Goal: Task Accomplishment & Management: Complete application form

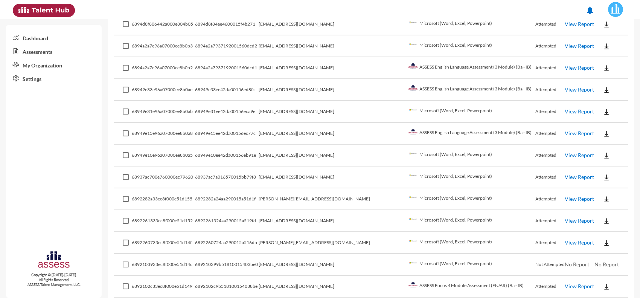
scroll to position [1036, 0]
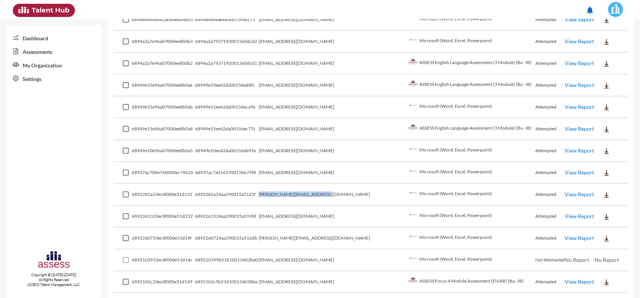
drag, startPoint x: 345, startPoint y: 180, endPoint x: 276, endPoint y: 181, distance: 69.7
click at [276, 184] on tr "6892282a33ec8f000e51d155 6892282a24aa290015a51d1f [PERSON_NAME][EMAIL_ADDRESS][…" at bounding box center [371, 195] width 515 height 22
copy tr "[PERSON_NAME][EMAIL_ADDRESS][DOMAIN_NAME]"
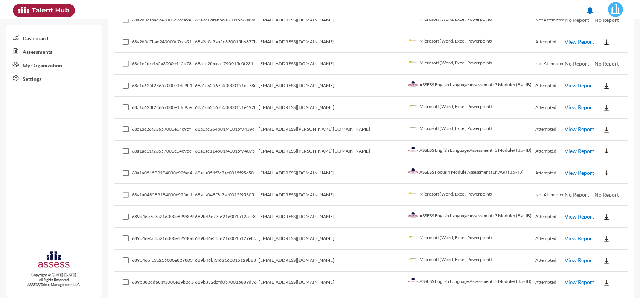
scroll to position [0, 0]
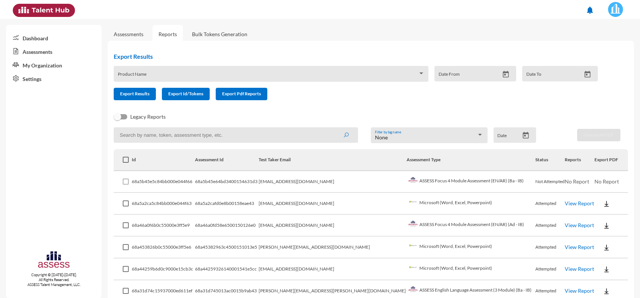
click at [127, 32] on link "Assessments" at bounding box center [129, 34] width 30 height 6
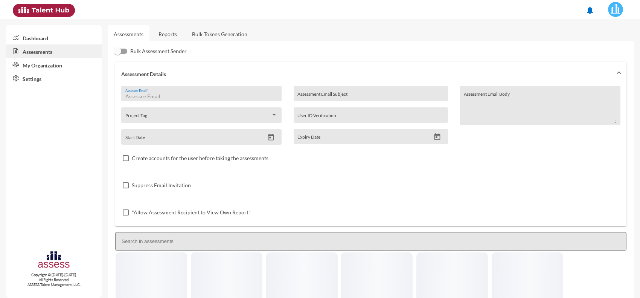
click at [174, 99] on input "Assessee Email *" at bounding box center [201, 96] width 153 height 6
paste input "[PERSON_NAME][EMAIL_ADDRESS][DOMAIN_NAME]"
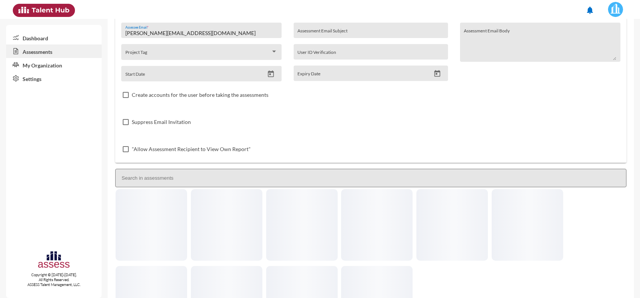
scroll to position [47, 0]
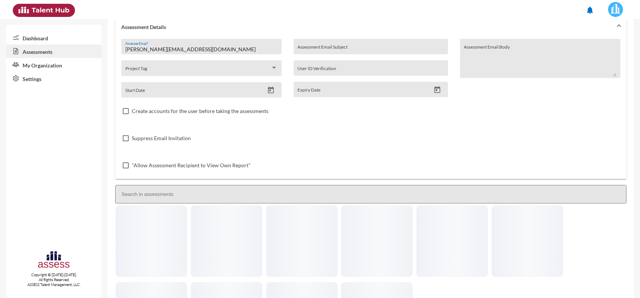
click at [132, 48] on input "[PERSON_NAME][EMAIL_ADDRESS][DOMAIN_NAME]" at bounding box center [201, 49] width 153 height 6
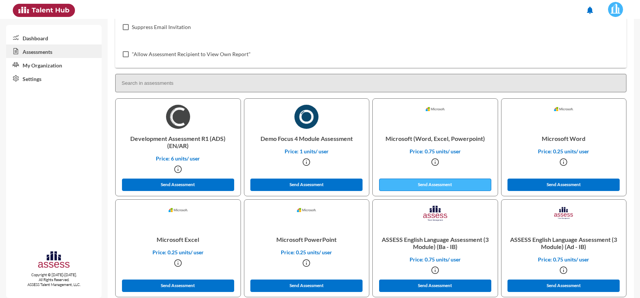
scroll to position [188, 0]
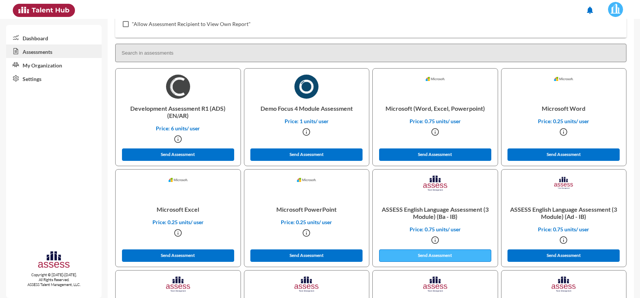
type input "[PERSON_NAME][EMAIL_ADDRESS][DOMAIN_NAME]"
click at [425, 251] on button "Send Assessment" at bounding box center [435, 255] width 112 height 12
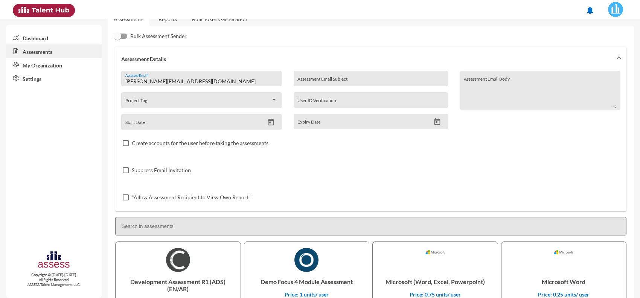
scroll to position [0, 0]
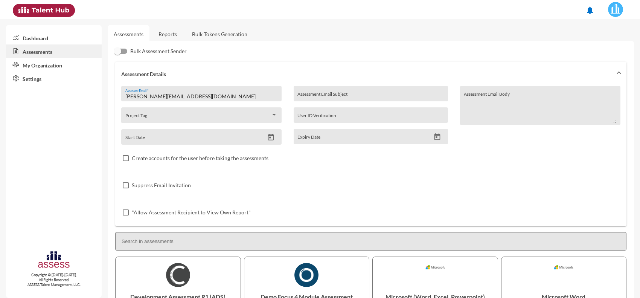
click at [159, 34] on link "Reports" at bounding box center [168, 34] width 31 height 18
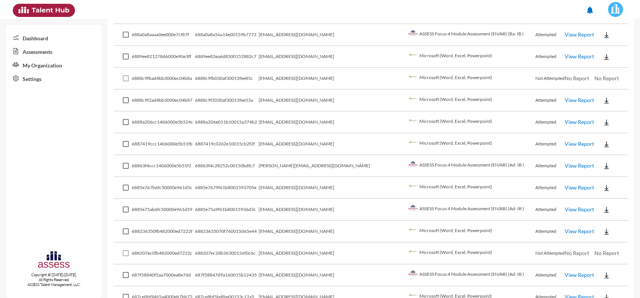
scroll to position [1457, 0]
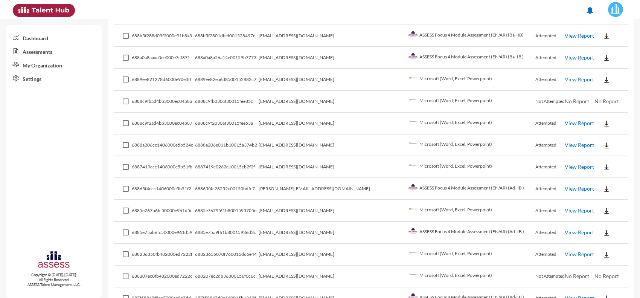
click at [318, 113] on td "[EMAIL_ADDRESS][DOMAIN_NAME]" at bounding box center [333, 124] width 148 height 22
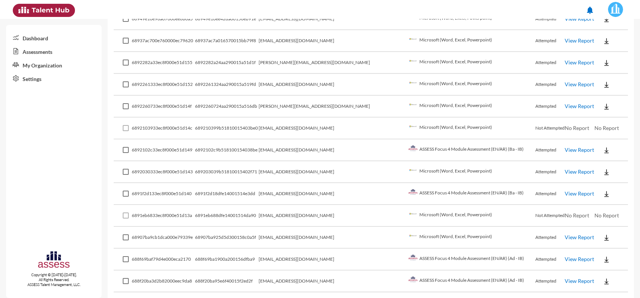
scroll to position [1174, 0]
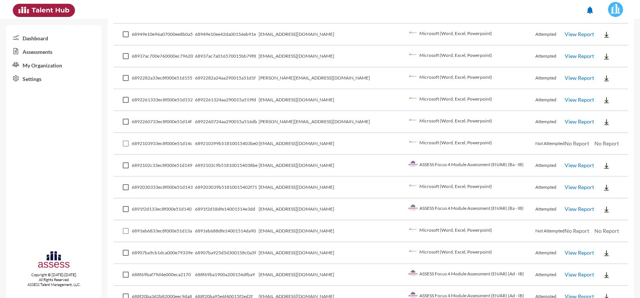
click at [315, 111] on td "[PERSON_NAME][EMAIL_ADDRESS][DOMAIN_NAME]" at bounding box center [333, 122] width 148 height 22
copy td "[PERSON_NAME][EMAIL_ADDRESS][DOMAIN_NAME]"
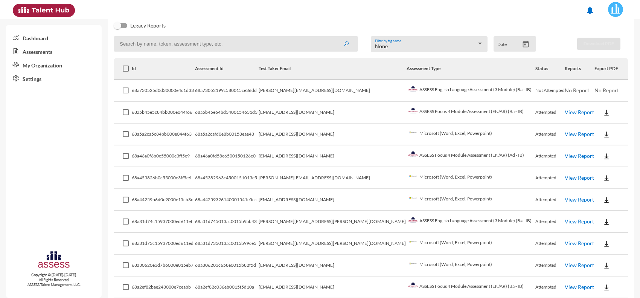
scroll to position [0, 0]
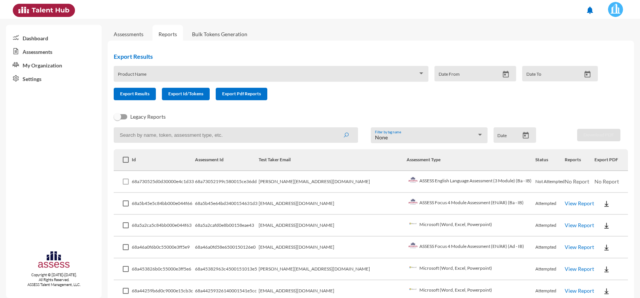
click at [133, 34] on link "Assessments" at bounding box center [129, 34] width 30 height 6
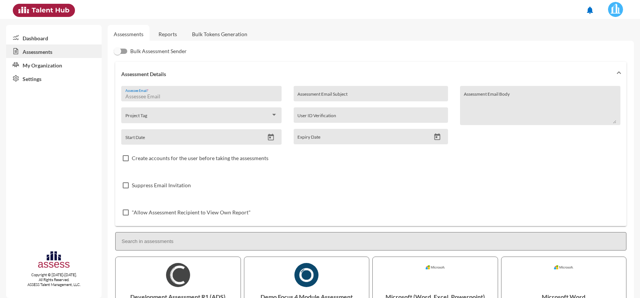
click at [184, 95] on input "Assessee Email *" at bounding box center [201, 96] width 153 height 6
paste input "[PERSON_NAME][EMAIL_ADDRESS][DOMAIN_NAME]"
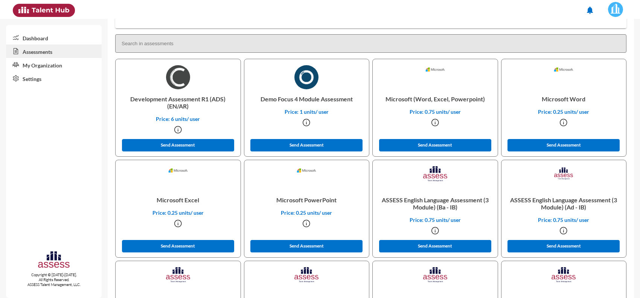
scroll to position [235, 0]
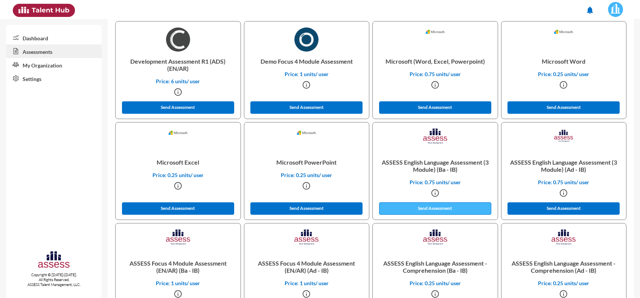
type input "[PERSON_NAME][EMAIL_ADDRESS][DOMAIN_NAME]"
click at [436, 208] on button "Send Assessment" at bounding box center [435, 208] width 112 height 12
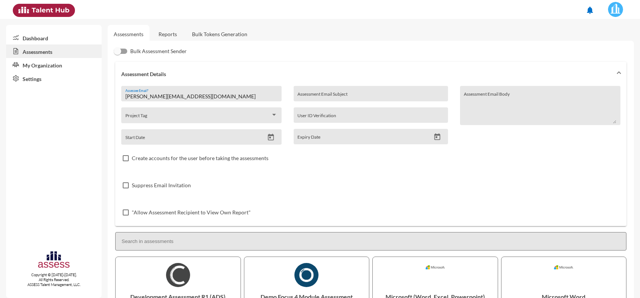
click at [167, 31] on link "Reports" at bounding box center [168, 34] width 31 height 18
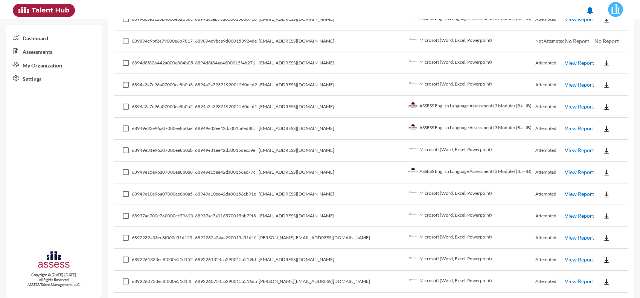
scroll to position [1083, 0]
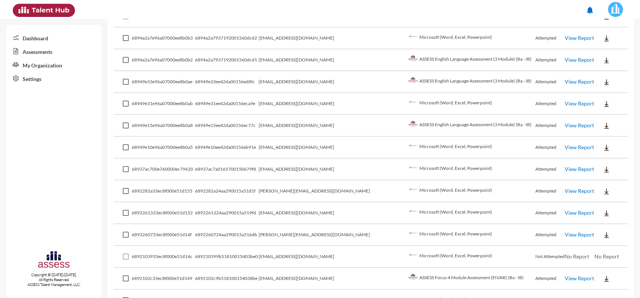
click at [311, 202] on td "[EMAIL_ADDRESS][DOMAIN_NAME]" at bounding box center [333, 213] width 148 height 22
copy td "[EMAIL_ADDRESS][DOMAIN_NAME]"
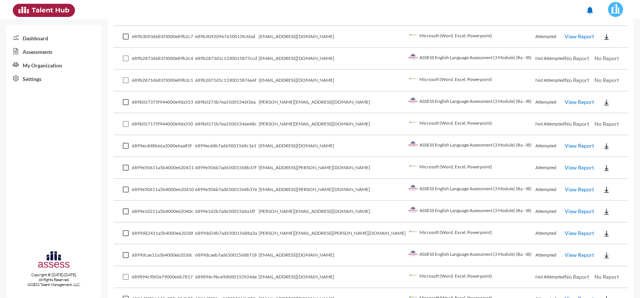
scroll to position [0, 0]
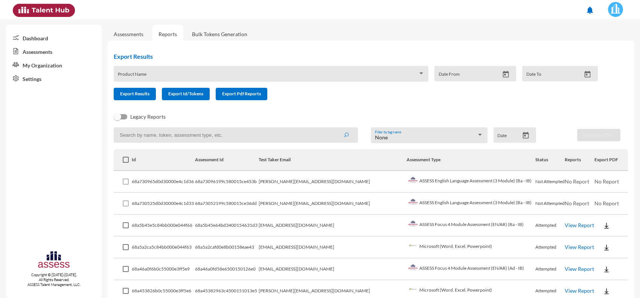
click at [133, 32] on link "Assessments" at bounding box center [129, 34] width 30 height 6
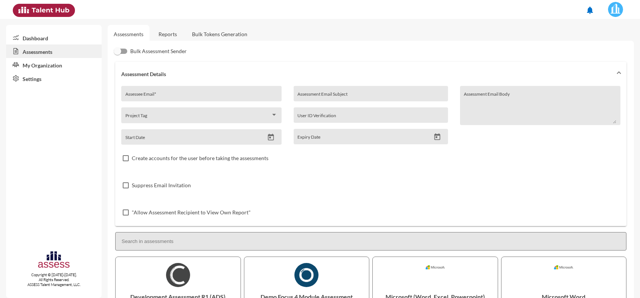
click at [155, 91] on div "Assessee Email *" at bounding box center [201, 95] width 153 height 11
paste input "[EMAIL_ADDRESS][DOMAIN_NAME]"
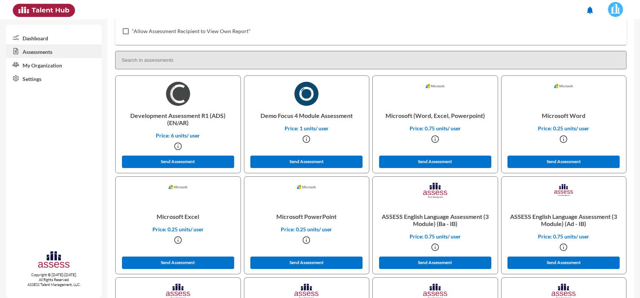
scroll to position [188, 0]
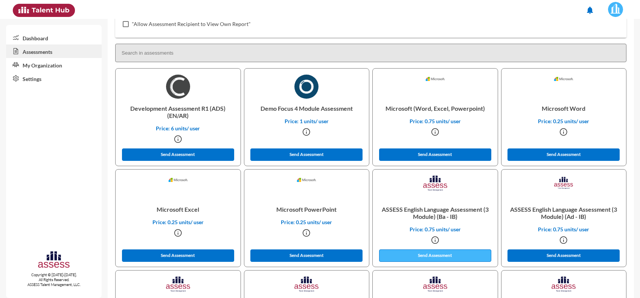
type input "[EMAIL_ADDRESS][DOMAIN_NAME]"
click at [434, 252] on button "Send Assessment" at bounding box center [435, 255] width 112 height 12
